Goal: Information Seeking & Learning: Check status

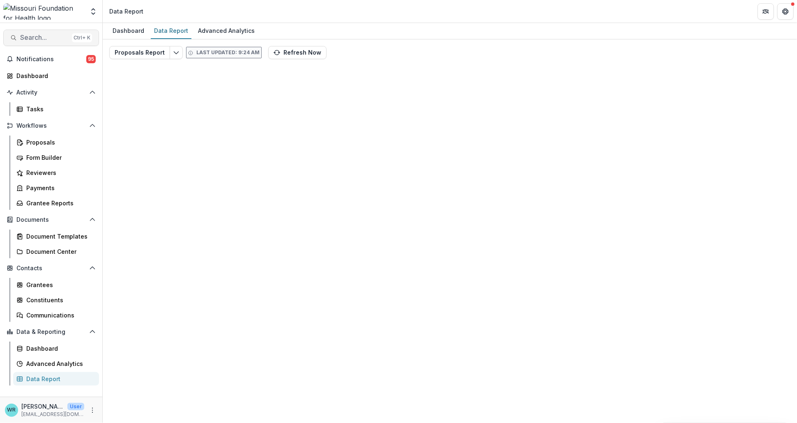
click at [46, 41] on span "Search..." at bounding box center [44, 38] width 48 height 8
click at [66, 423] on input at bounding box center [33, 428] width 66 height 10
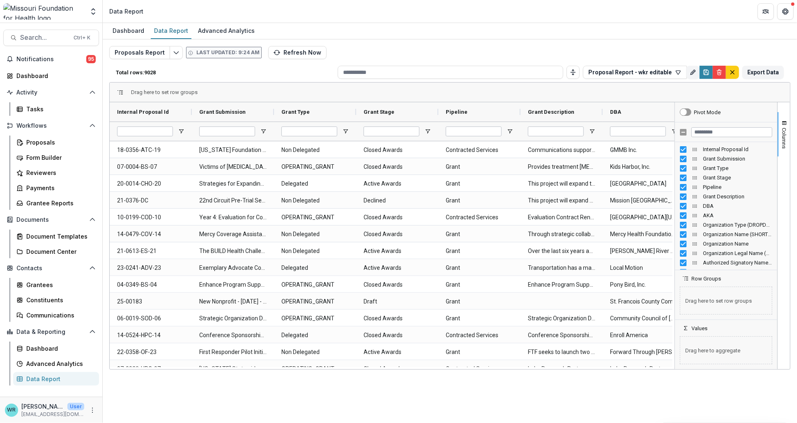
type input "*******"
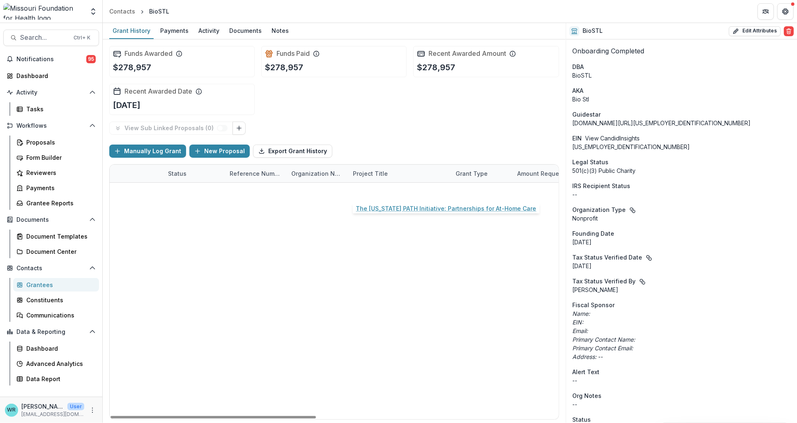
click at [402, 192] on link "The [US_STATE] PATH Initiative: Partnerships for At-Home Care" at bounding box center [399, 191] width 93 height 9
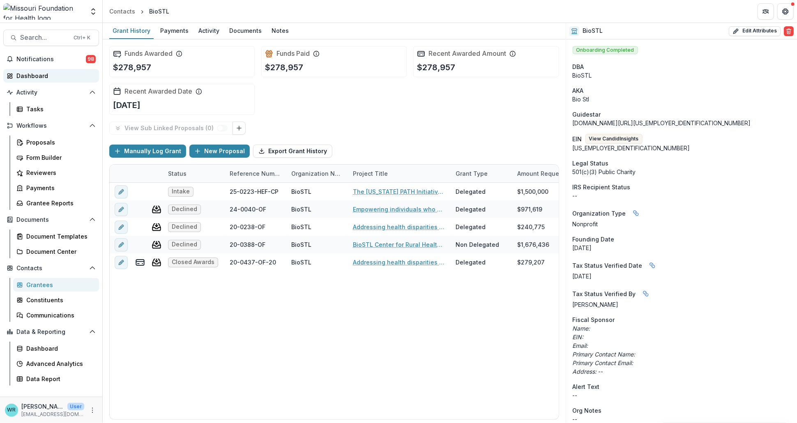
click at [40, 74] on div "Dashboard" at bounding box center [54, 75] width 76 height 9
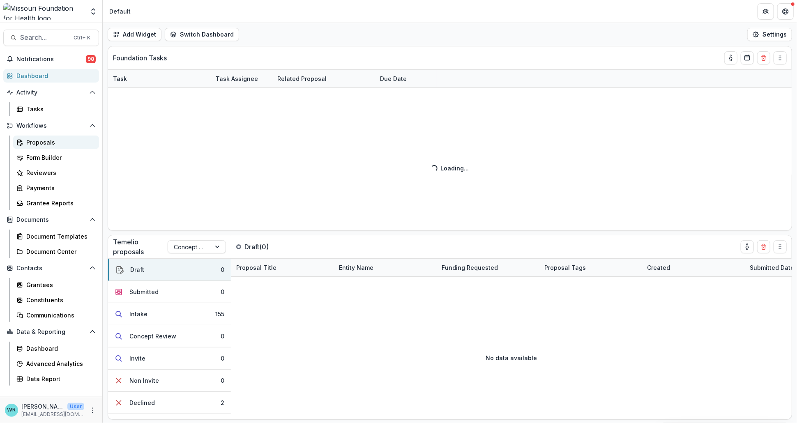
click at [44, 143] on div "Proposals" at bounding box center [59, 142] width 66 height 9
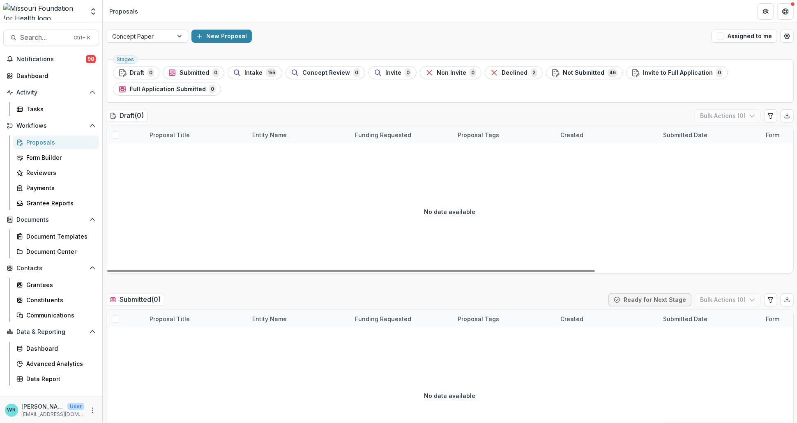
click at [257, 73] on span "Intake" at bounding box center [253, 72] width 18 height 7
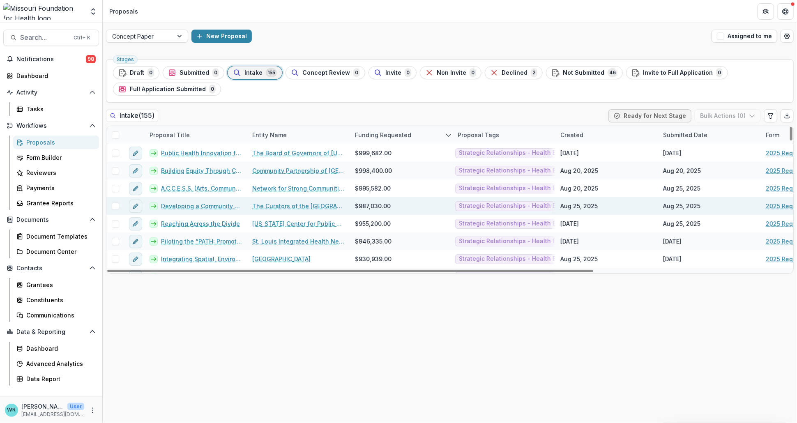
click at [209, 204] on link "Developing a Community Leadership Collaborative for [US_STATE]" at bounding box center [201, 206] width 81 height 9
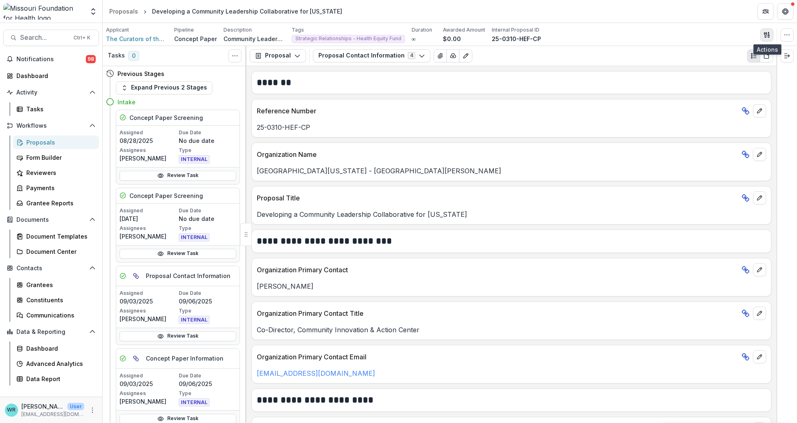
click at [767, 35] on icon "button" at bounding box center [767, 35] width 7 height 7
click at [732, 90] on button "View All Reviews" at bounding box center [728, 94] width 88 height 14
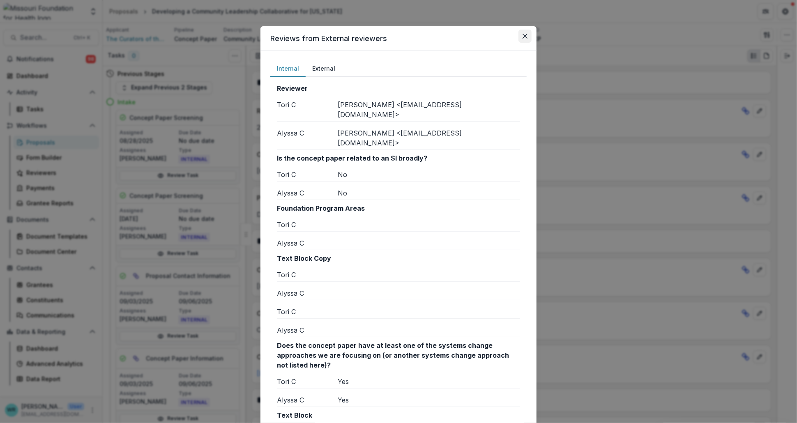
click at [523, 35] on icon "Close" at bounding box center [525, 36] width 5 height 5
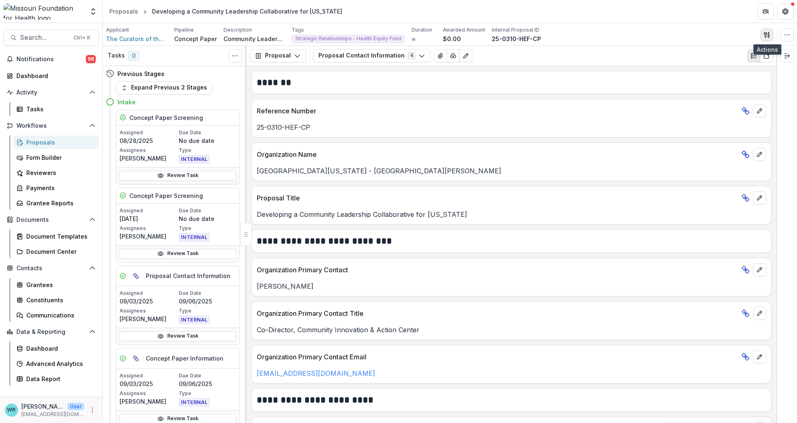
click at [769, 37] on icon "button" at bounding box center [767, 35] width 7 height 7
click at [744, 93] on button "View All Reviews" at bounding box center [728, 94] width 88 height 14
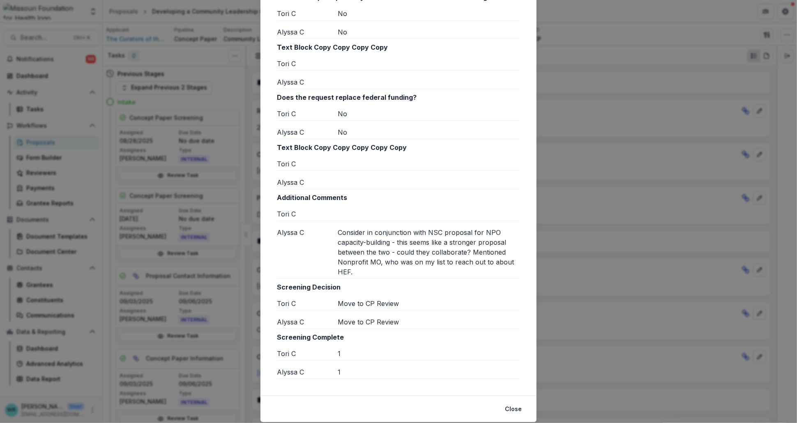
scroll to position [730, 0]
click at [504, 401] on button "Close" at bounding box center [513, 407] width 27 height 13
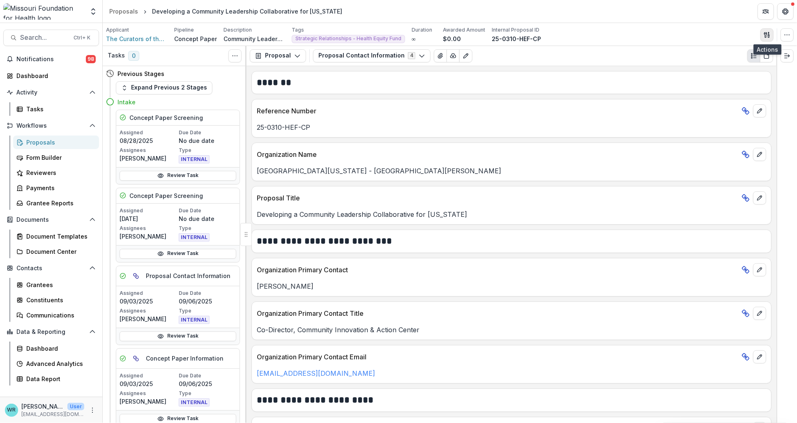
click at [769, 36] on icon "button" at bounding box center [768, 36] width 1 height 2
click at [725, 90] on button "View All Reviews" at bounding box center [728, 94] width 88 height 14
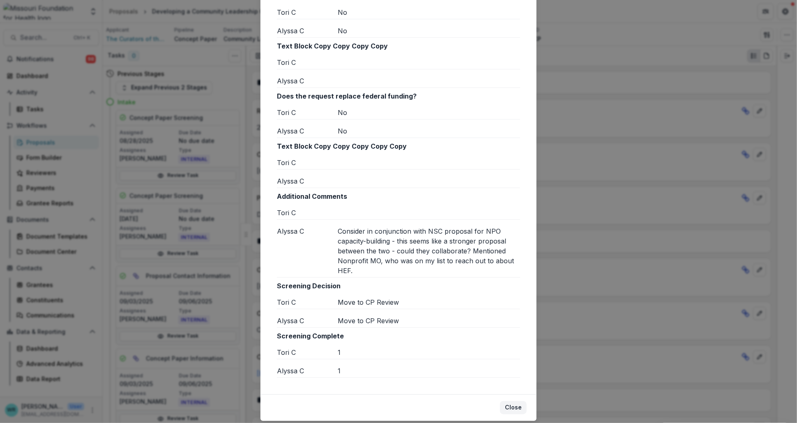
click at [514, 401] on button "Close" at bounding box center [513, 407] width 27 height 13
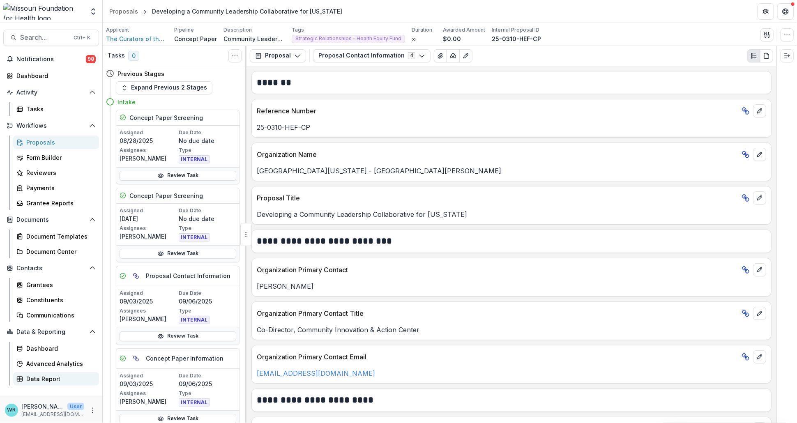
click at [53, 375] on div "Data Report" at bounding box center [59, 379] width 66 height 9
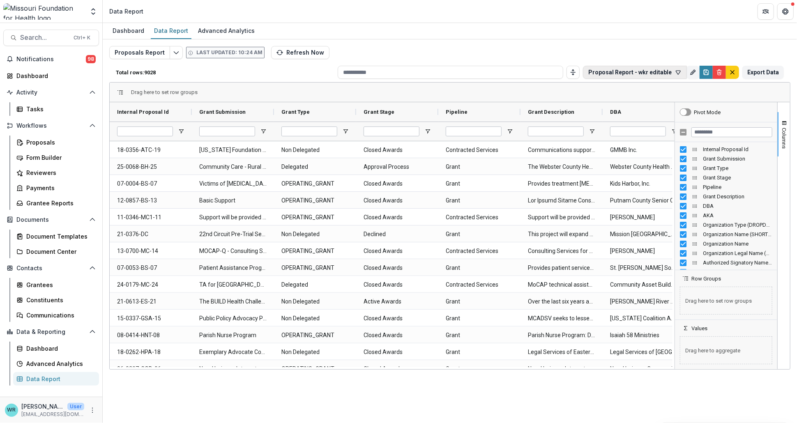
click at [681, 73] on icon "button" at bounding box center [678, 72] width 7 height 7
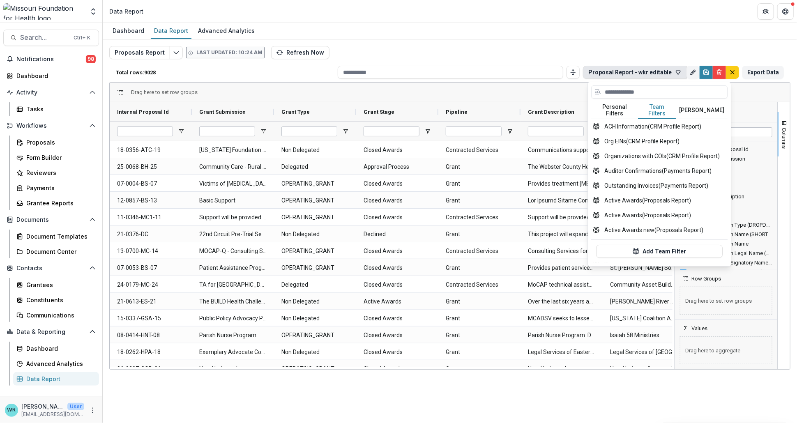
click at [662, 103] on button "Team Filters" at bounding box center [657, 110] width 38 height 17
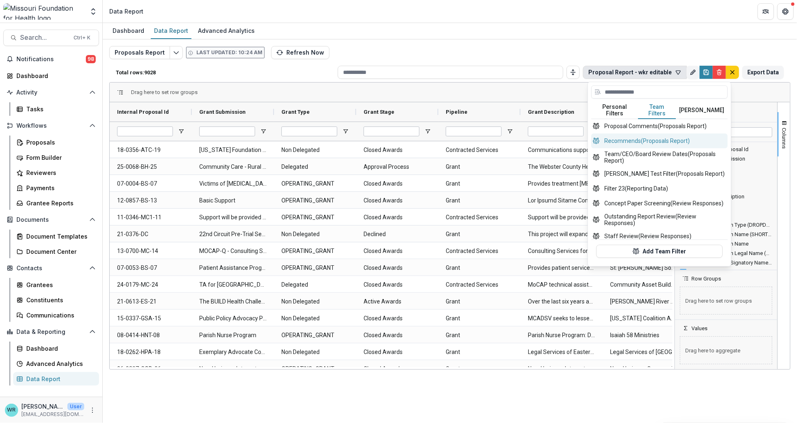
scroll to position [333, 0]
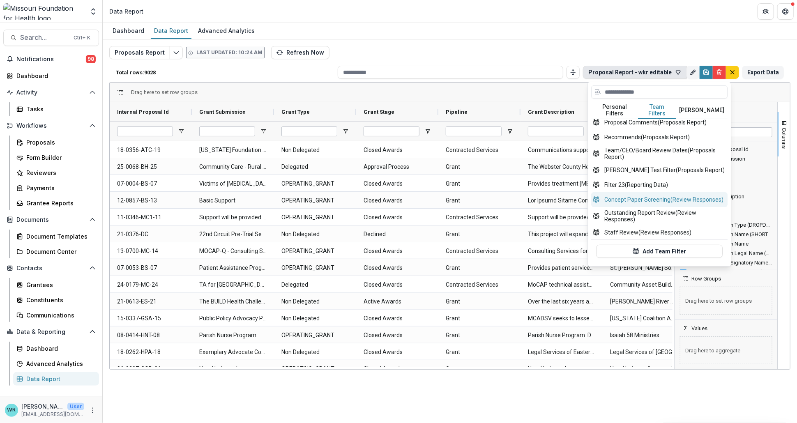
click at [691, 197] on button "Concept Paper Screening (Review Responses)" at bounding box center [659, 199] width 136 height 15
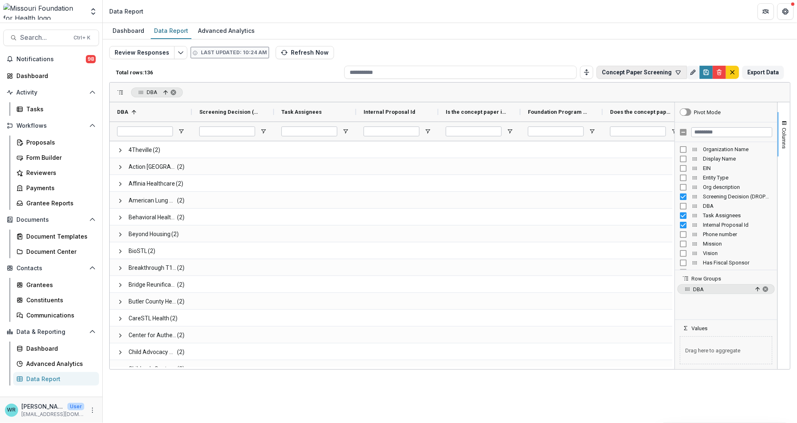
click at [679, 73] on icon "button" at bounding box center [678, 72] width 7 height 7
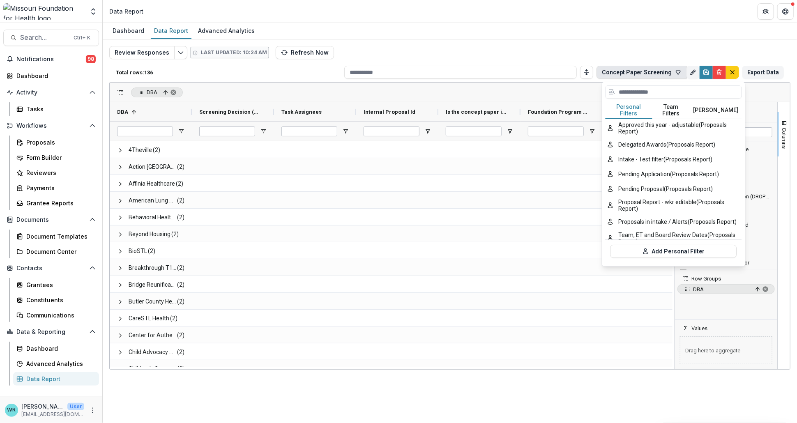
click at [672, 17] on header "Data Report" at bounding box center [450, 11] width 694 height 23
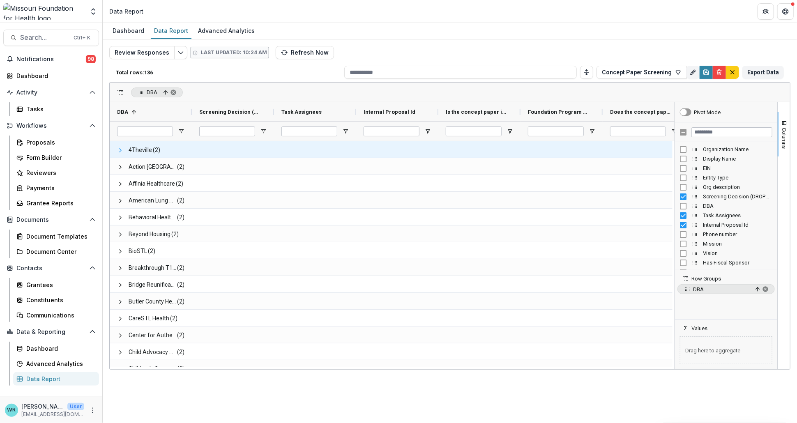
click at [118, 150] on span at bounding box center [120, 150] width 7 height 7
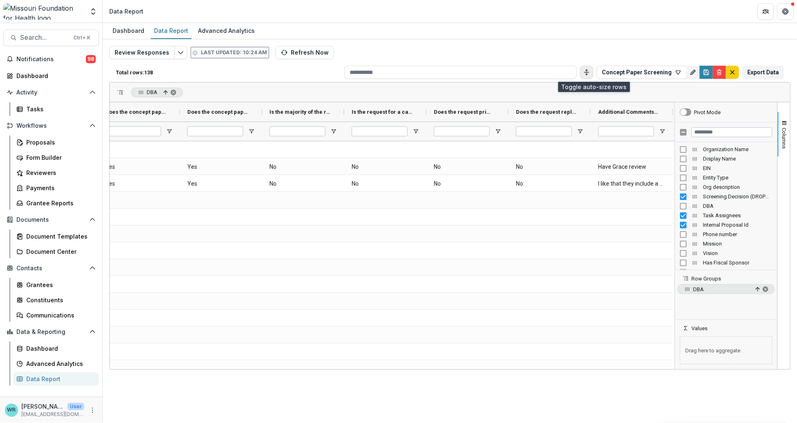
click at [590, 72] on icon "Toggle auto height" at bounding box center [586, 72] width 7 height 7
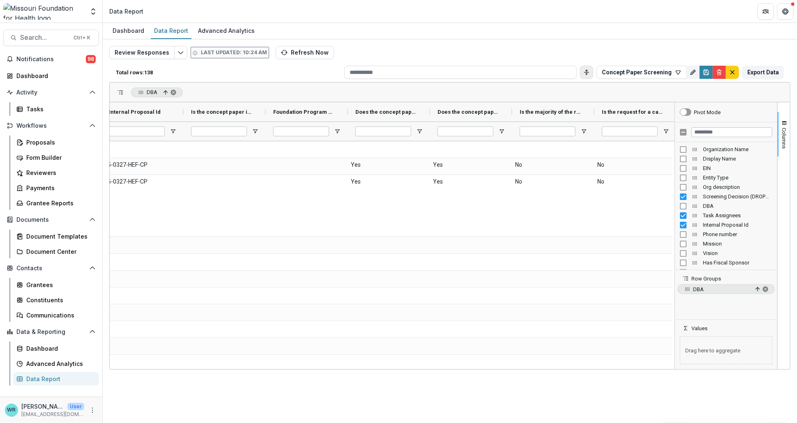
scroll to position [0, 112]
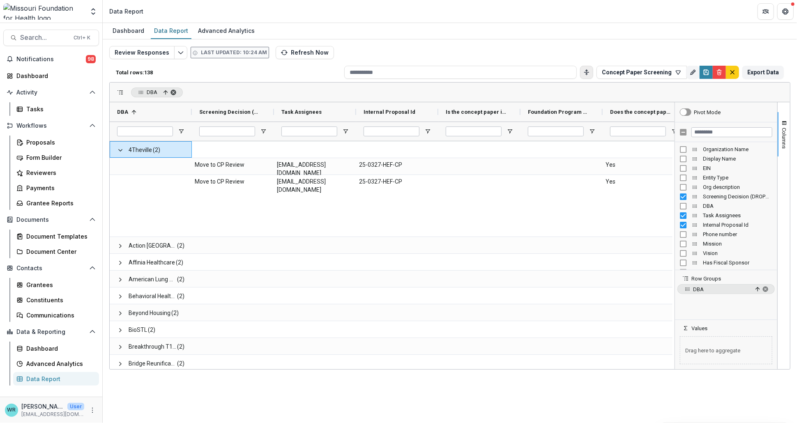
click at [173, 91] on span "DBA, ascending. Press ENTER to sort. Press DELETE to remove" at bounding box center [173, 92] width 7 height 7
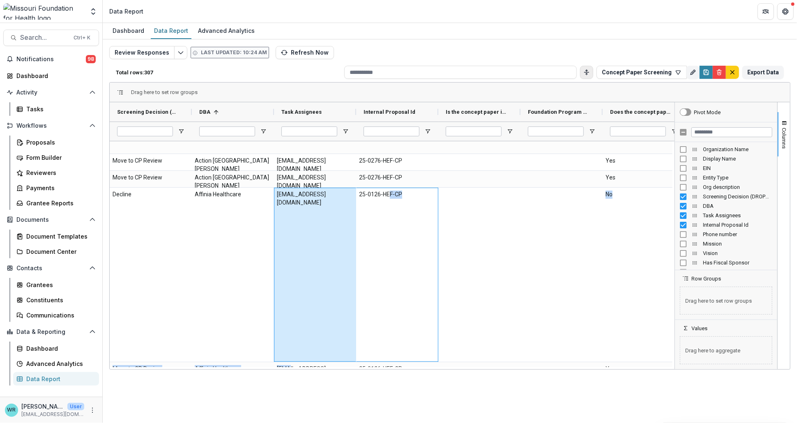
drag, startPoint x: 389, startPoint y: 366, endPoint x: 288, endPoint y: 363, distance: 101.1
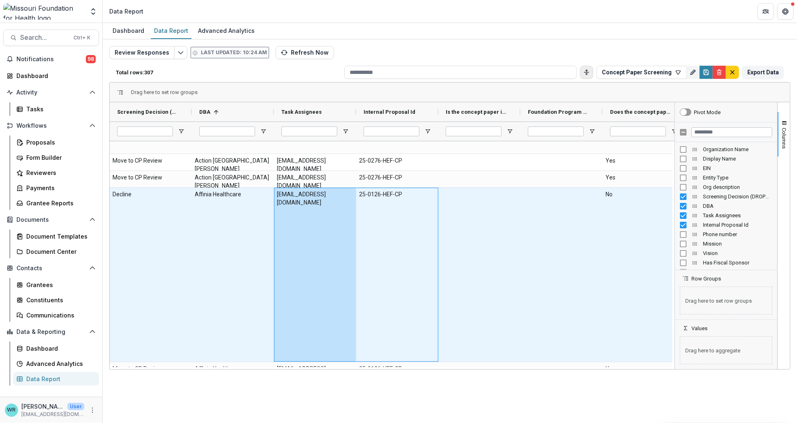
click at [218, 222] on div "Affinia Healthcare" at bounding box center [233, 275] width 82 height 174
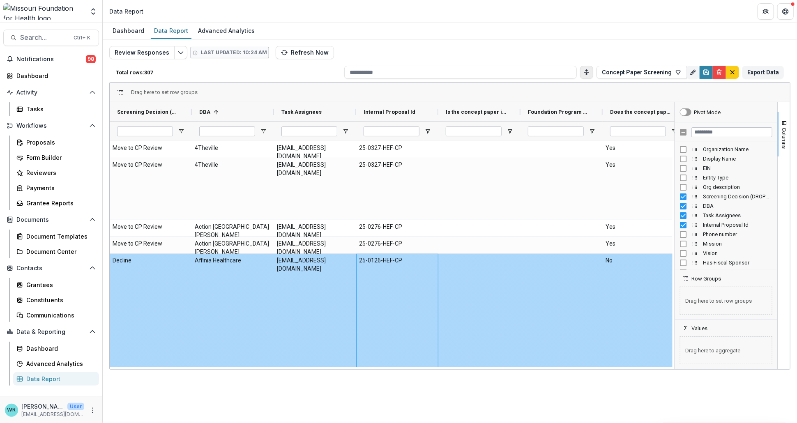
click at [436, 288] on div "25-0126-HEF-CP" at bounding box center [397, 341] width 82 height 174
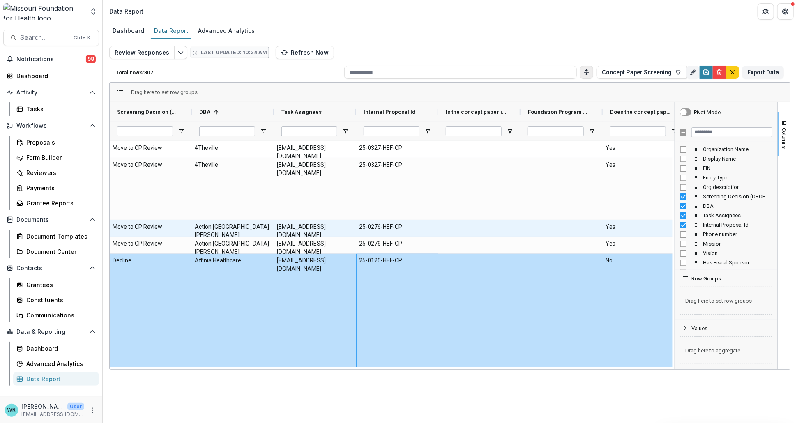
click at [509, 223] on div at bounding box center [479, 228] width 82 height 16
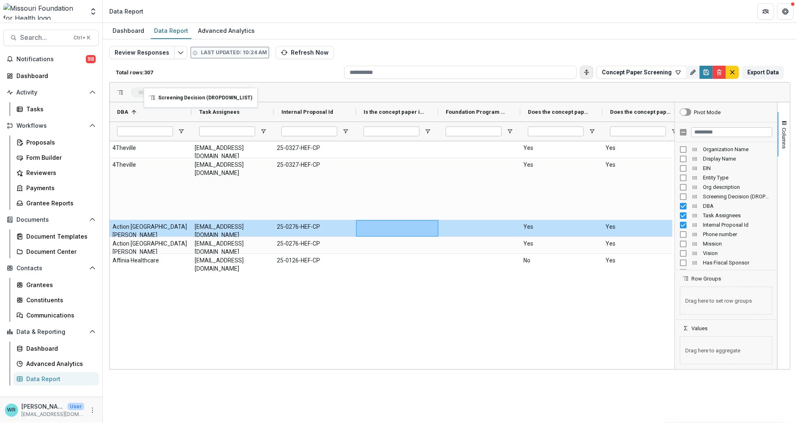
drag, startPoint x: 143, startPoint y: 111, endPoint x: 148, endPoint y: 93, distance: 19.1
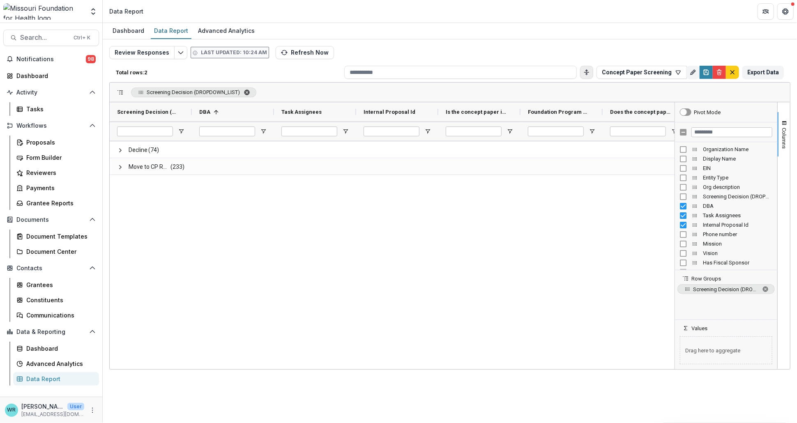
click at [244, 90] on span "Screening Decision (DROPDOWN_LIST). Press ENTER to sort. Press DELETE to remove" at bounding box center [247, 92] width 7 height 7
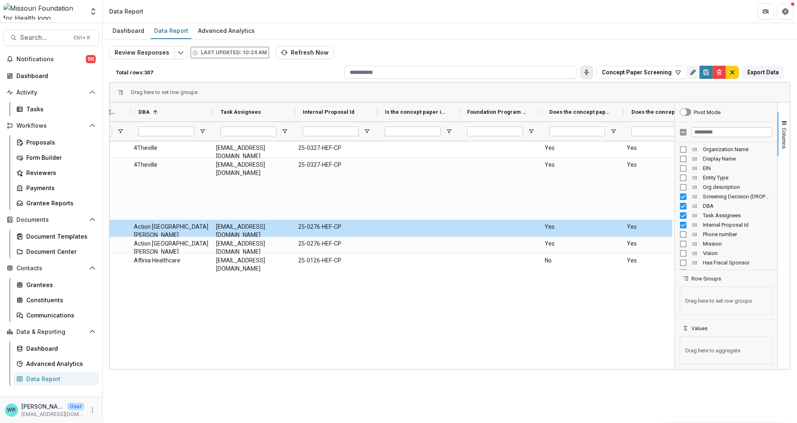
scroll to position [0, 80]
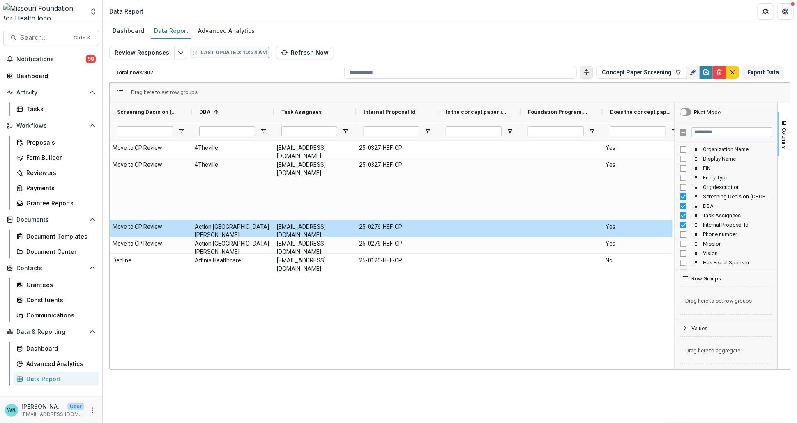
click at [791, 140] on div "Review Responses Last updated: 10:24 AM Refresh Now Total rows: 307 Concept Pap…" at bounding box center [450, 194] width 694 height 311
click at [788, 130] on span "Columns" at bounding box center [784, 138] width 6 height 21
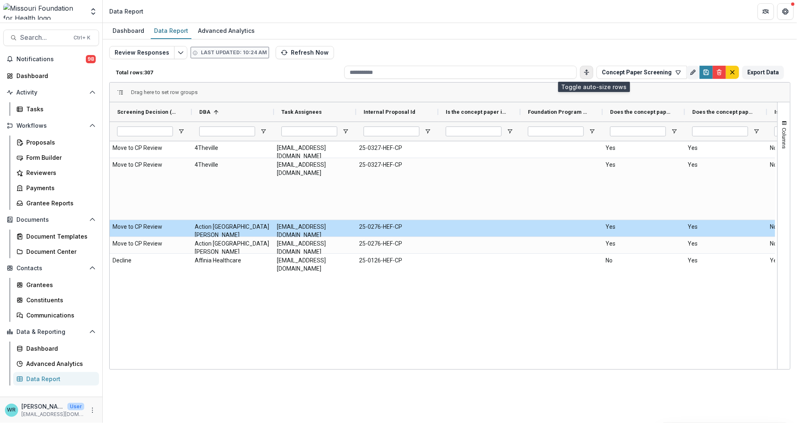
click at [590, 70] on icon "Toggle auto height" at bounding box center [586, 72] width 7 height 7
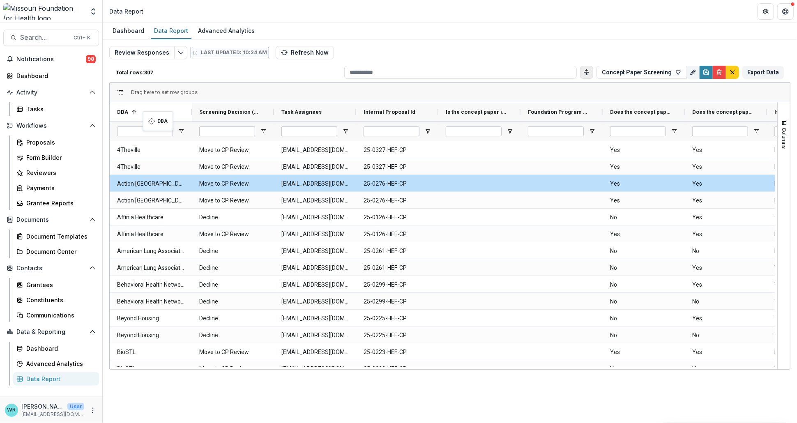
drag, startPoint x: 229, startPoint y: 117, endPoint x: 147, endPoint y: 116, distance: 81.8
click at [709, 72] on icon "Save" at bounding box center [706, 72] width 7 height 7
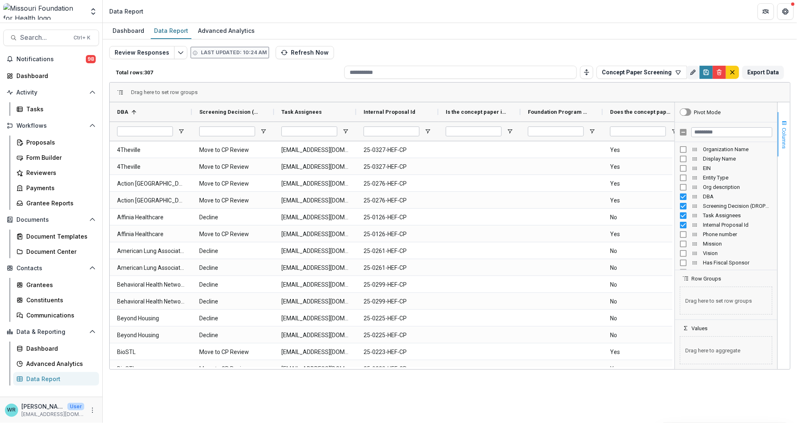
click at [784, 116] on button "Columns" at bounding box center [784, 134] width 12 height 44
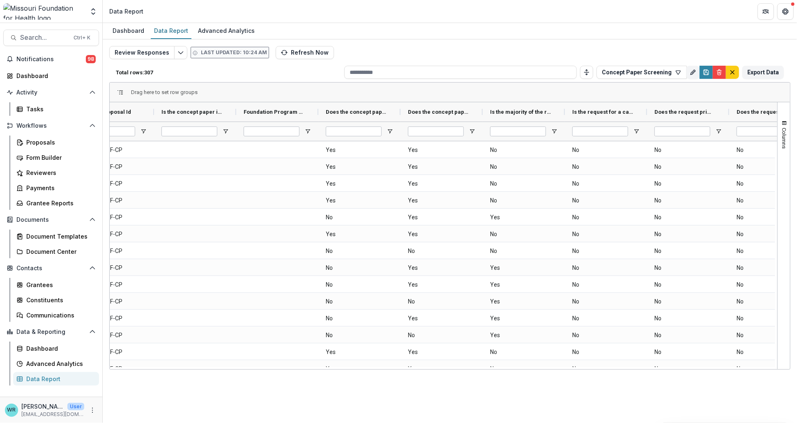
scroll to position [0, 402]
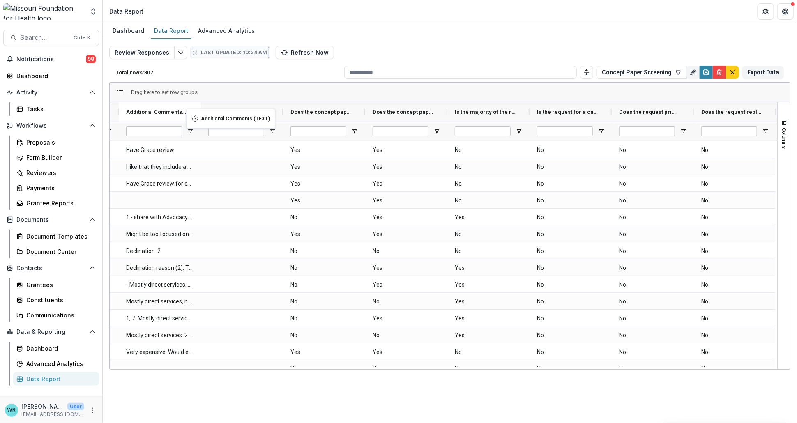
drag, startPoint x: 734, startPoint y: 104, endPoint x: 191, endPoint y: 114, distance: 543.6
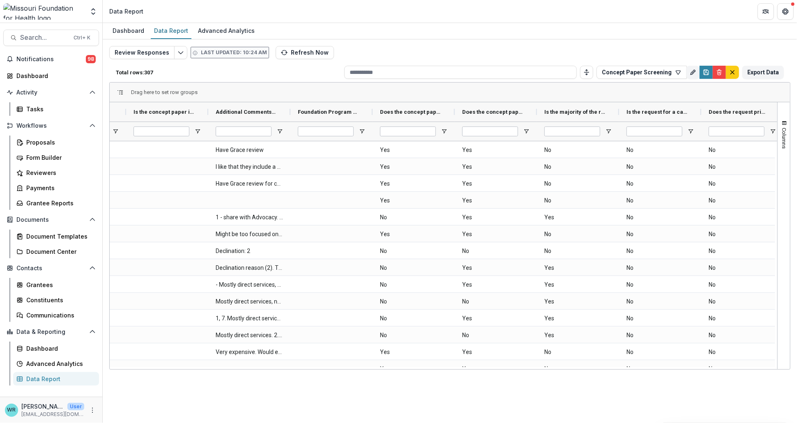
scroll to position [0, 200]
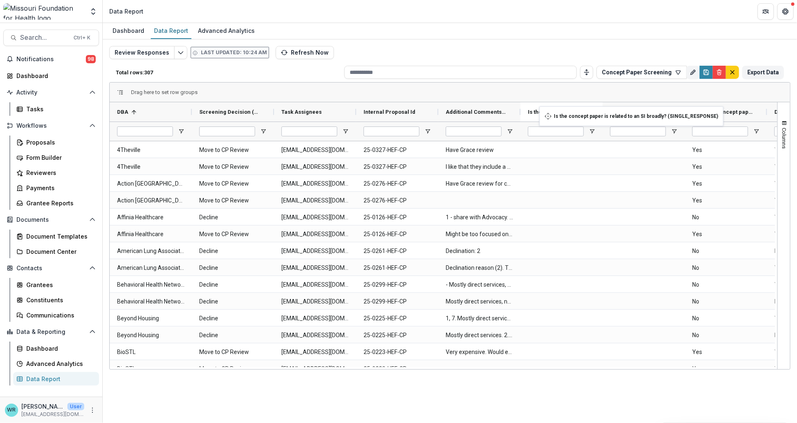
drag, startPoint x: 460, startPoint y: 109, endPoint x: 543, endPoint y: 111, distance: 83.8
click at [708, 74] on icon "Save" at bounding box center [706, 72] width 7 height 7
